Goal: Information Seeking & Learning: Learn about a topic

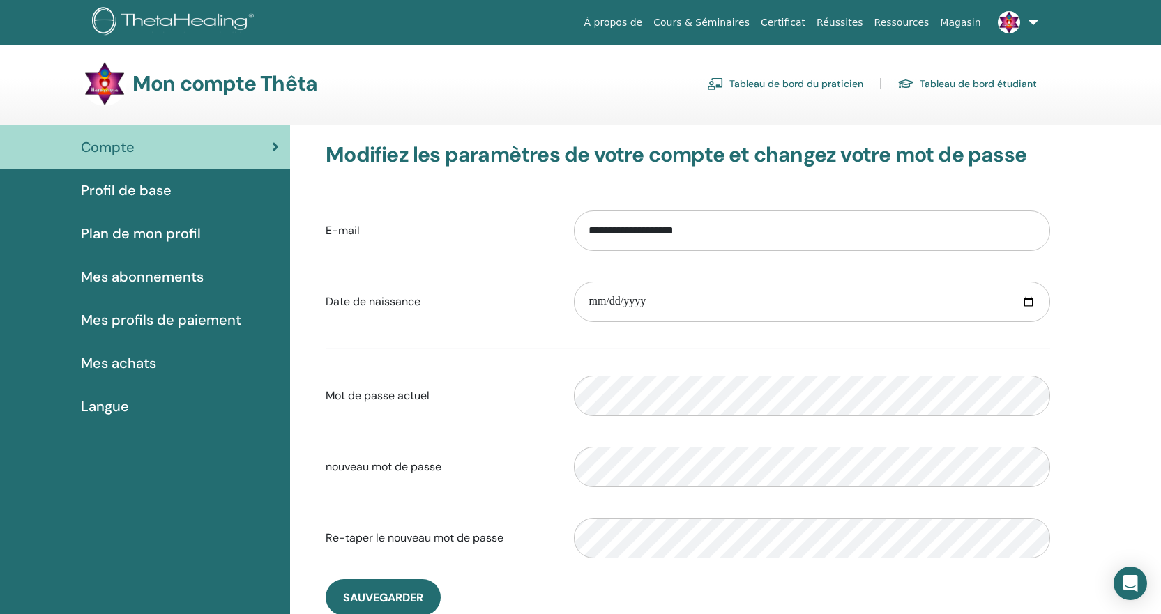
click at [139, 188] on span "Profil de base" at bounding box center [126, 190] width 91 height 21
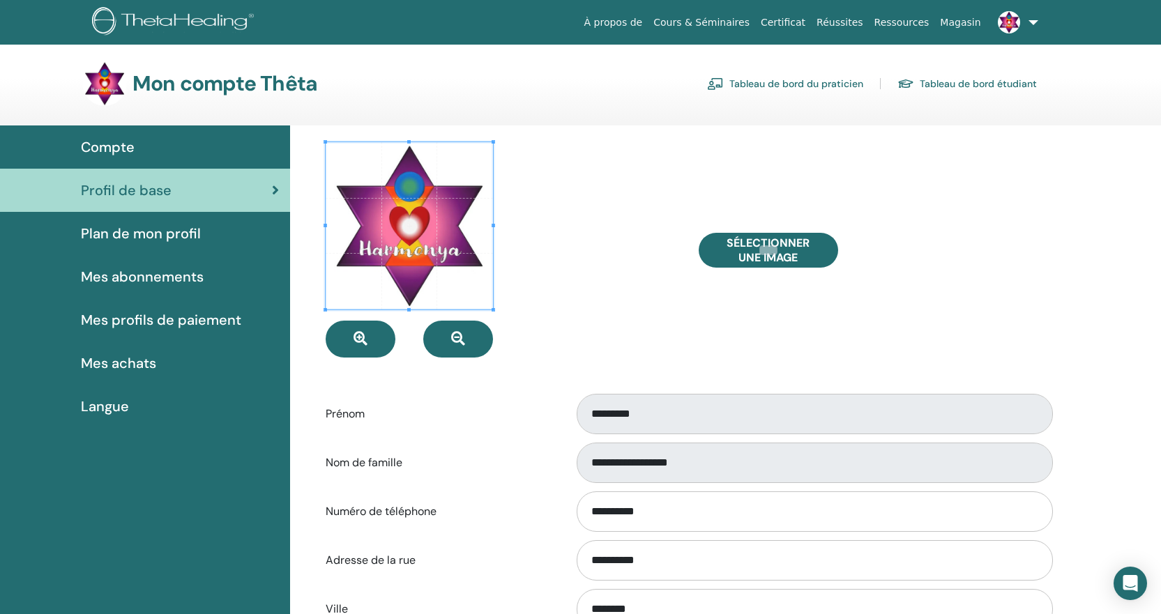
click at [143, 236] on span "Plan de mon profil" at bounding box center [141, 233] width 120 height 21
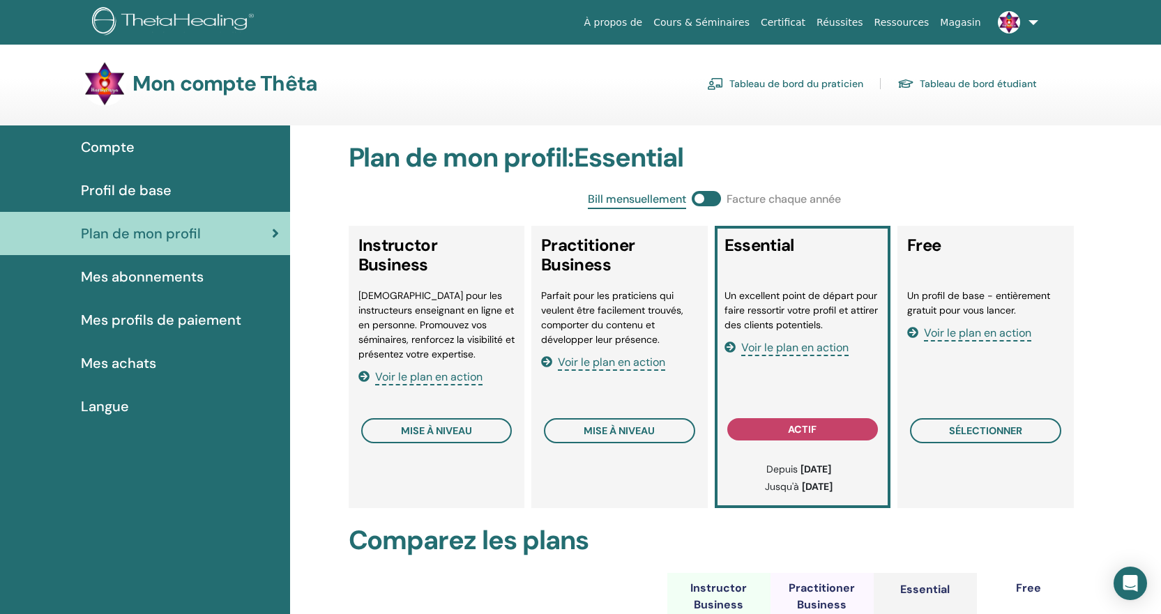
click at [814, 84] on link "Tableau de bord du praticien" at bounding box center [785, 84] width 156 height 22
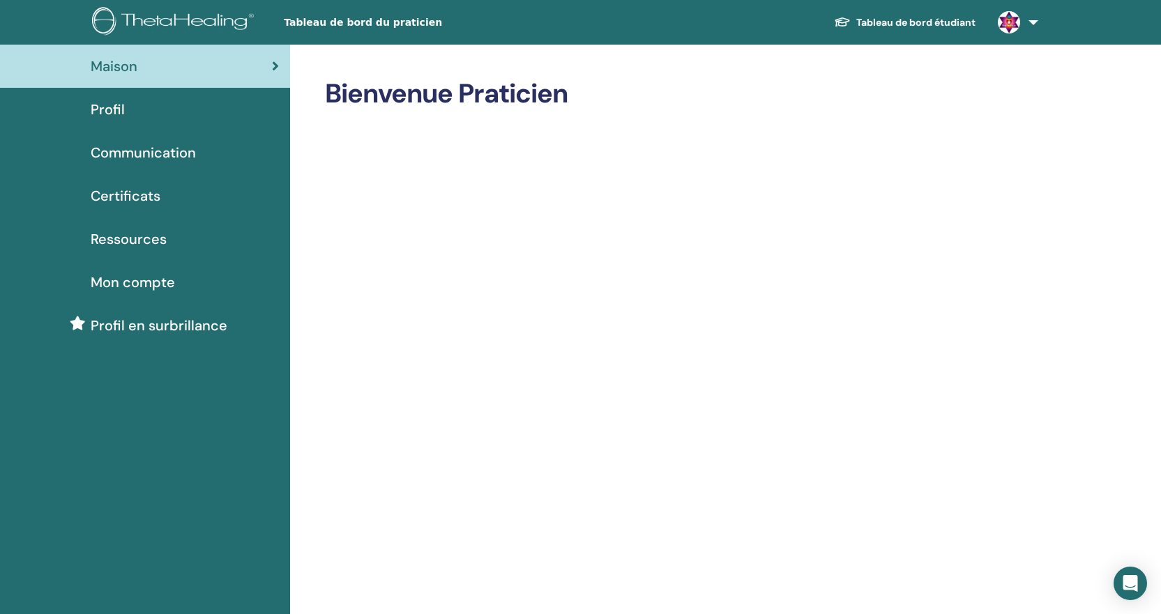
click at [155, 279] on span "Mon compte" at bounding box center [133, 282] width 84 height 21
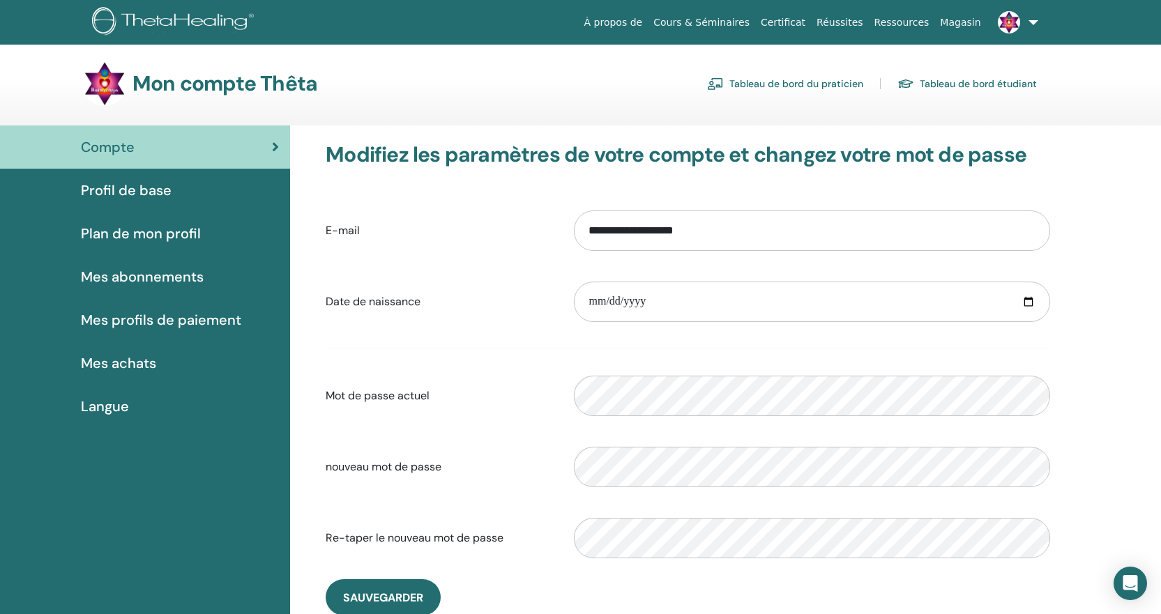
click at [970, 84] on link "Tableau de bord étudiant" at bounding box center [966, 84] width 139 height 22
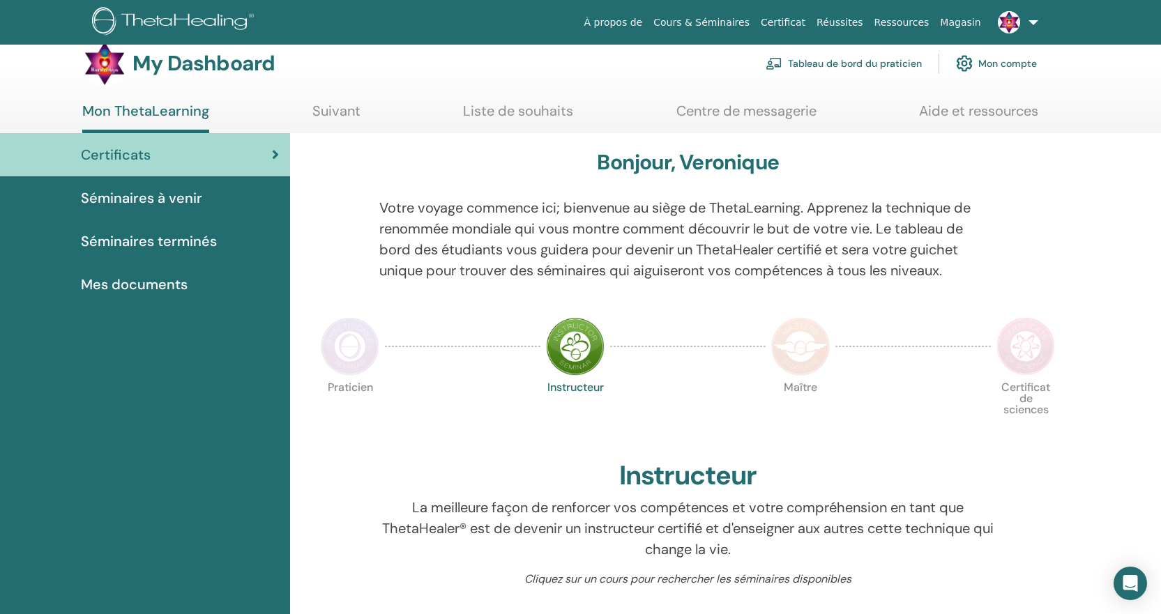
scroll to position [18, 0]
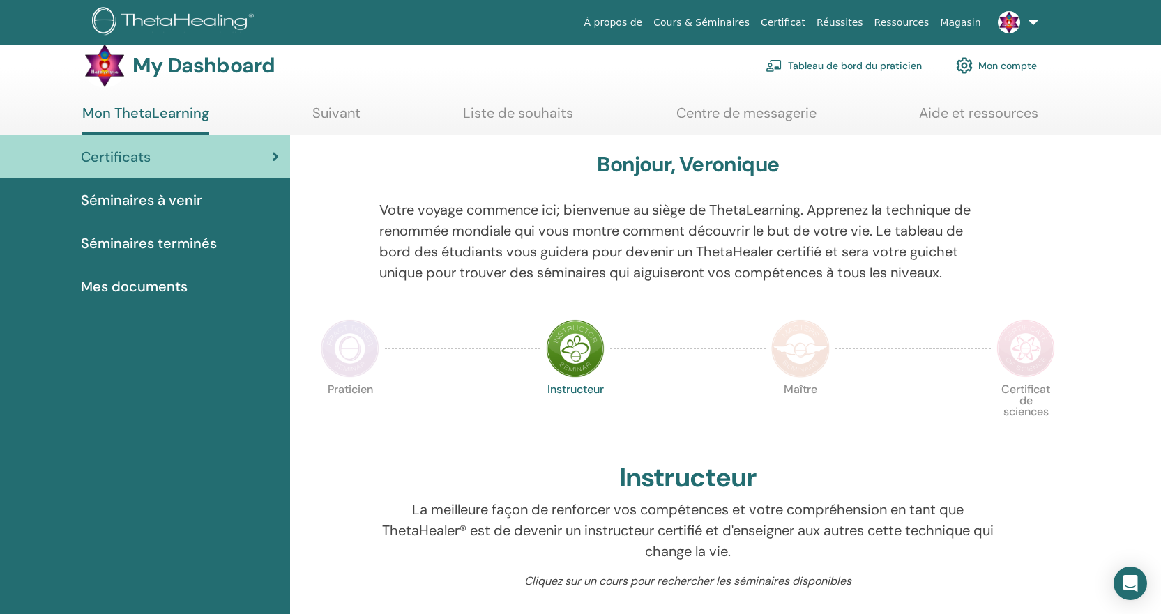
click at [810, 19] on link "Certificat" at bounding box center [783, 23] width 56 height 26
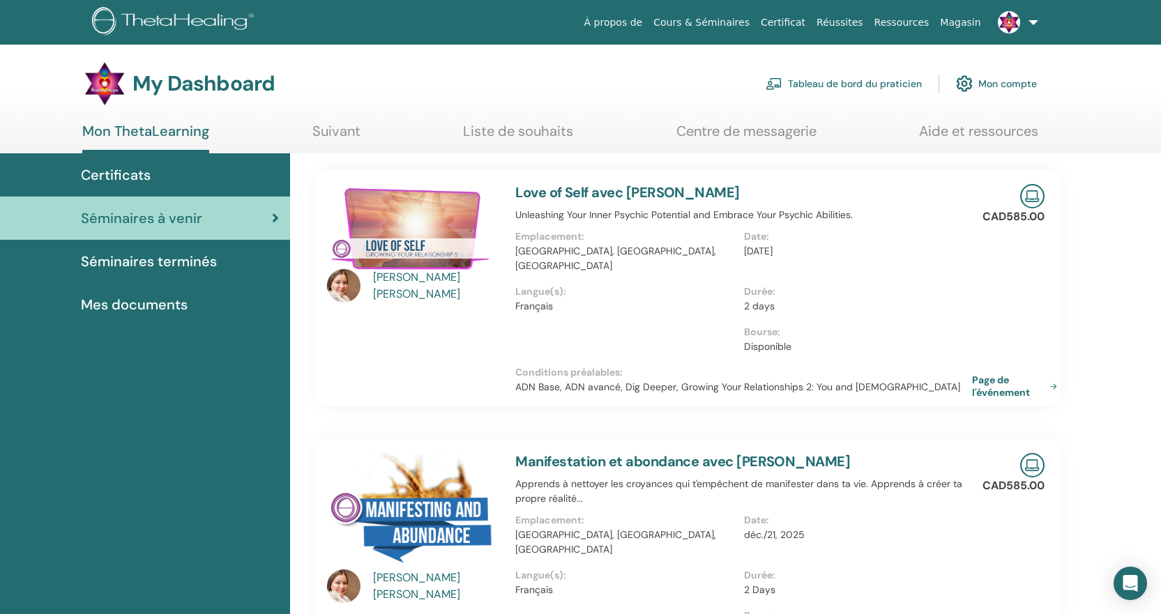
click at [166, 264] on span "Séminaires terminés" at bounding box center [149, 261] width 136 height 21
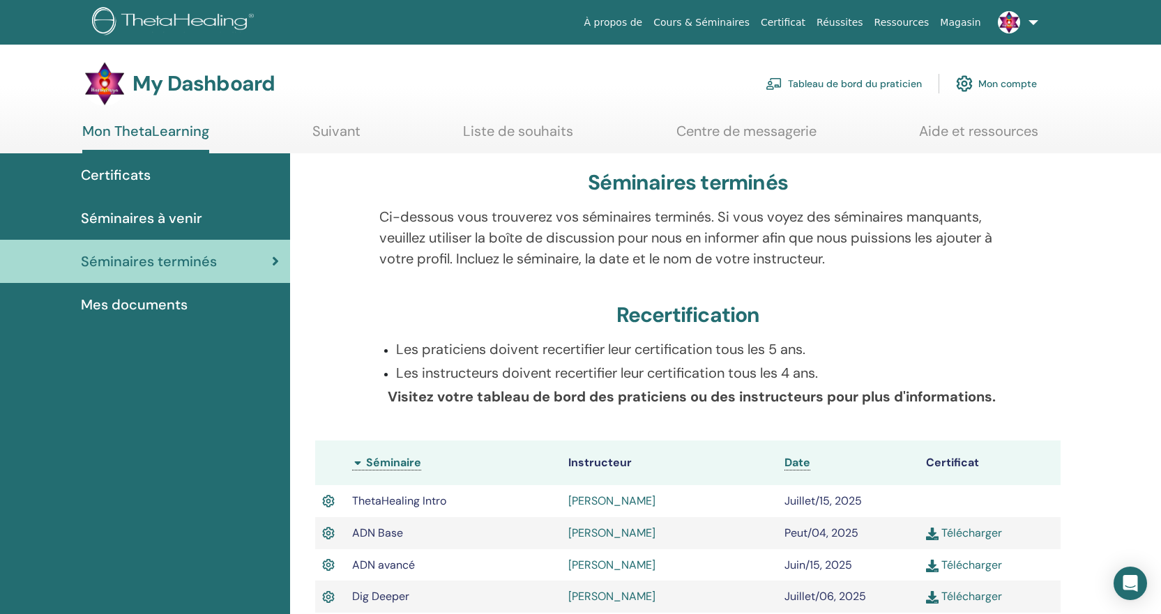
click at [162, 305] on span "Mes documents" at bounding box center [134, 304] width 107 height 21
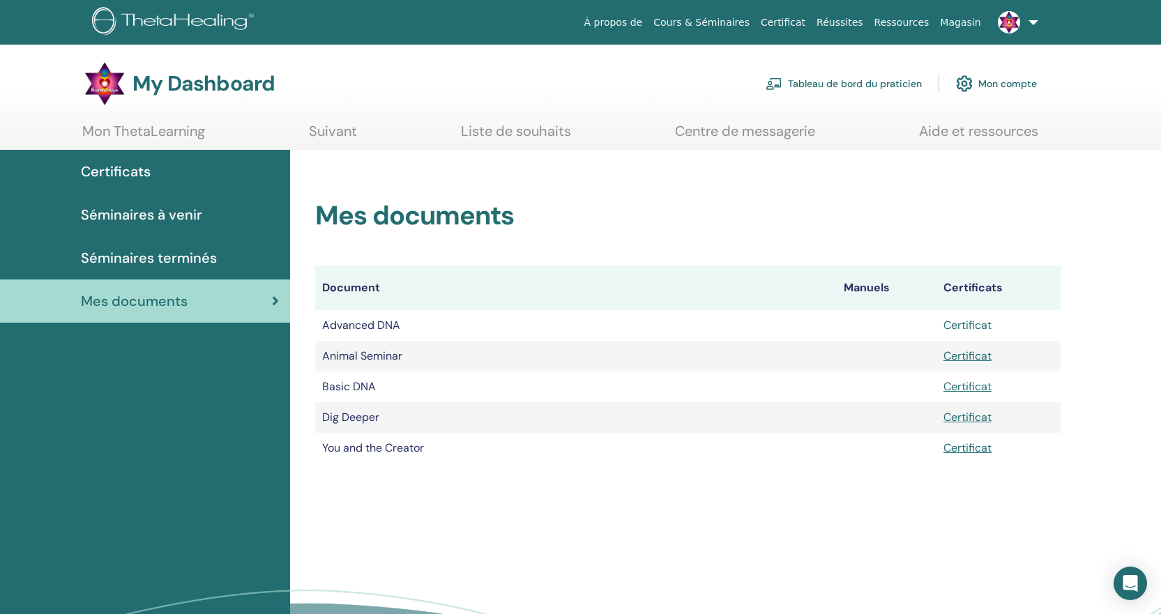
click at [974, 328] on link "Certificat" at bounding box center [967, 325] width 48 height 15
